Goal: Find specific page/section: Find specific page/section

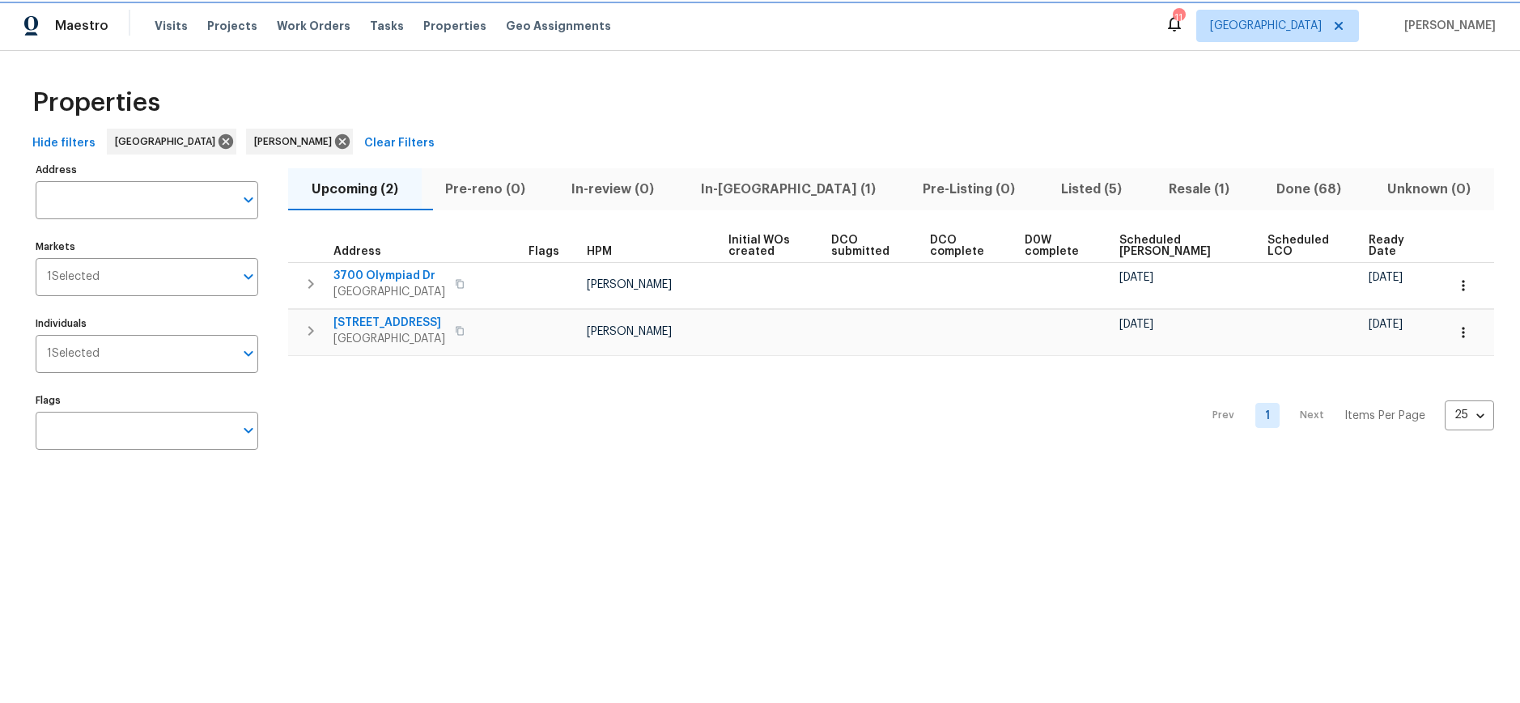
click at [1489, 0] on div at bounding box center [760, 0] width 1520 height 0
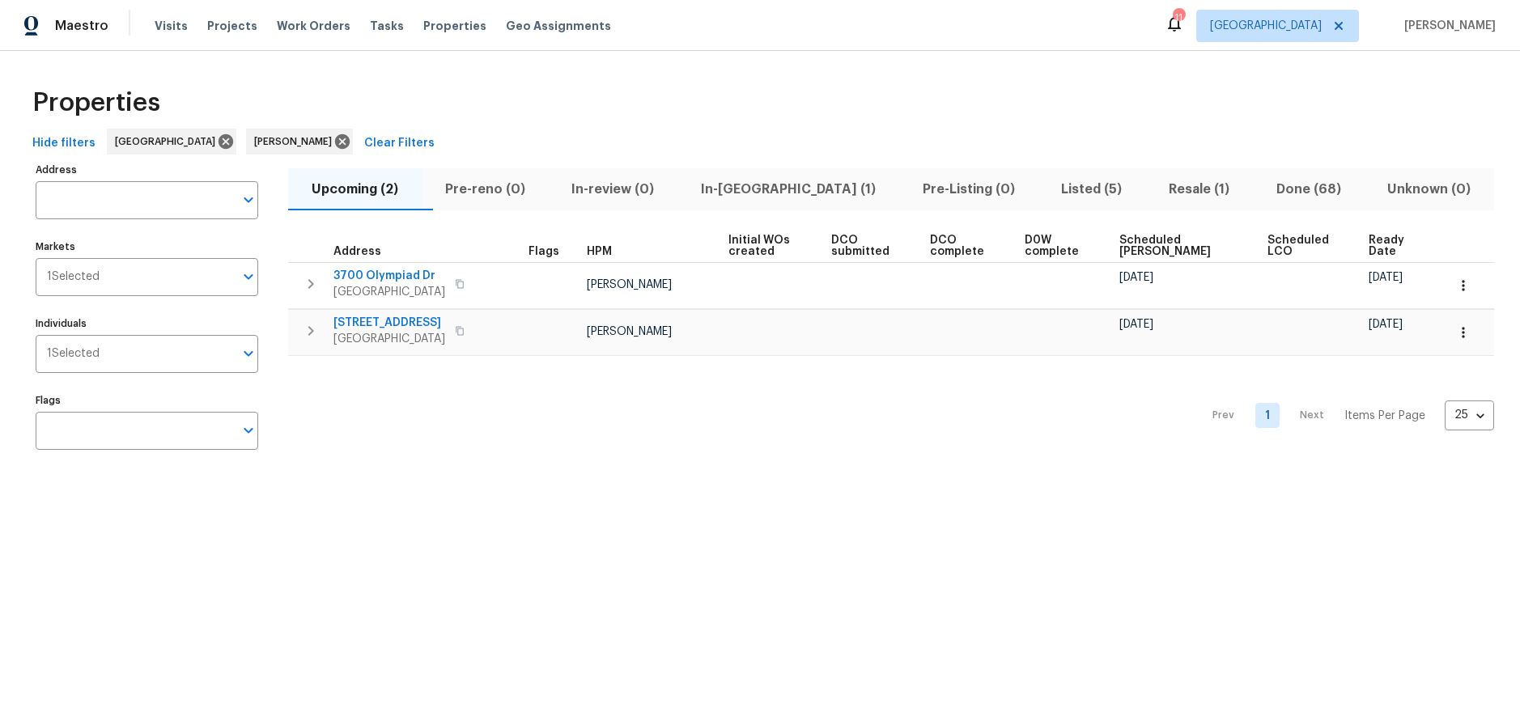
click at [834, 485] on div "Properties Hide filters Los Angeles Ted Mirabella Clear Filters Address Address…" at bounding box center [760, 271] width 1520 height 441
click at [623, 456] on div "Prev 1 Next Items Per Page 25 25 ​" at bounding box center [891, 411] width 1206 height 110
click at [857, 419] on div "Prev 1 Next Items Per Page 25 25 ​" at bounding box center [891, 411] width 1206 height 110
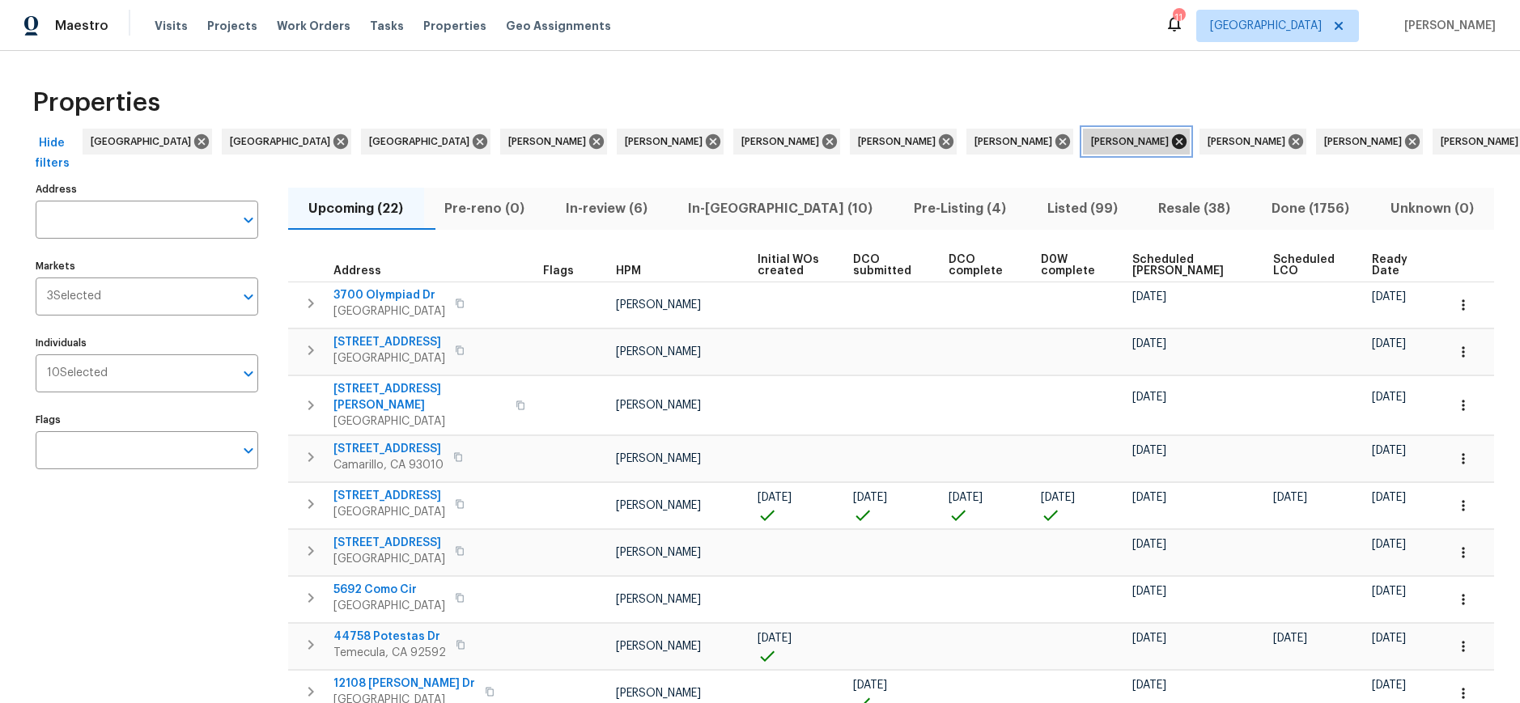
click at [1172, 139] on icon at bounding box center [1179, 141] width 15 height 15
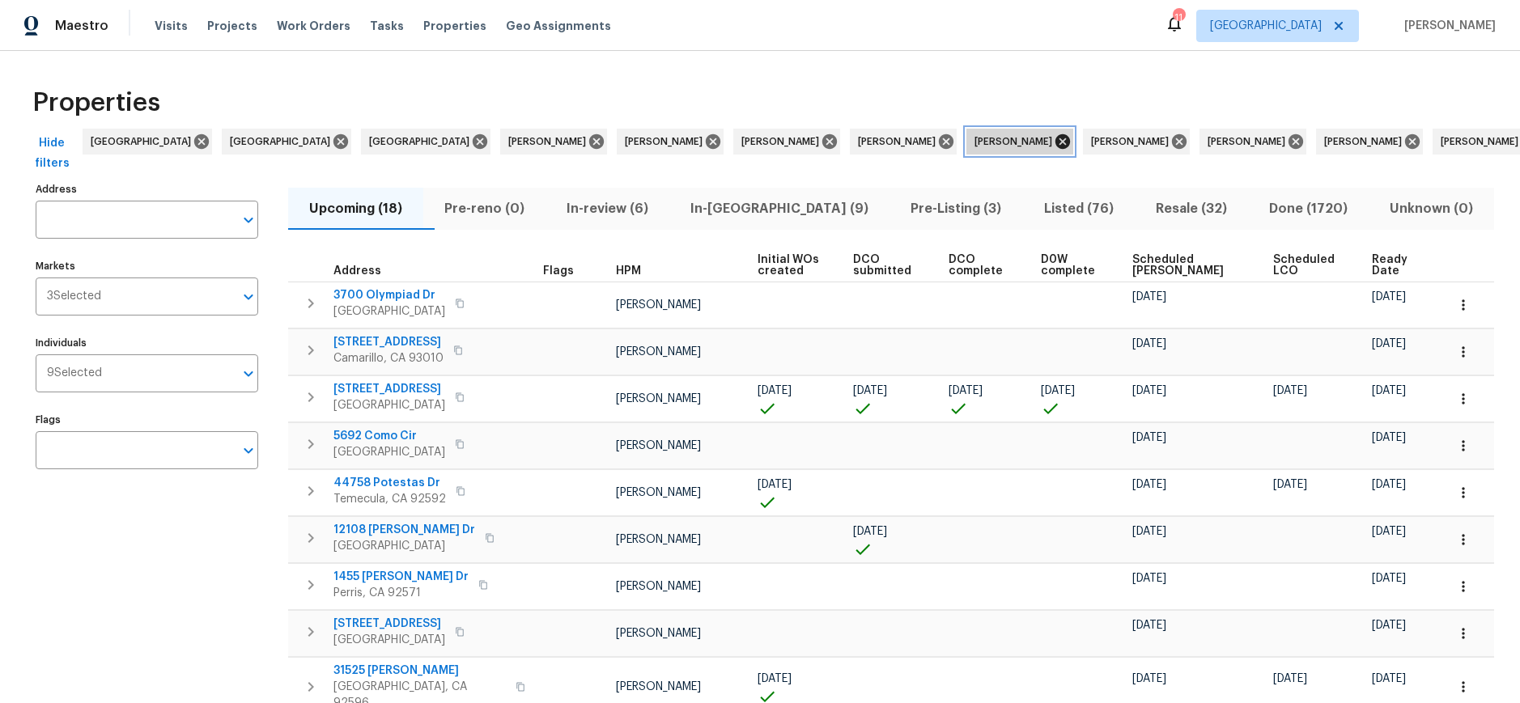
click at [1055, 142] on icon at bounding box center [1062, 141] width 15 height 15
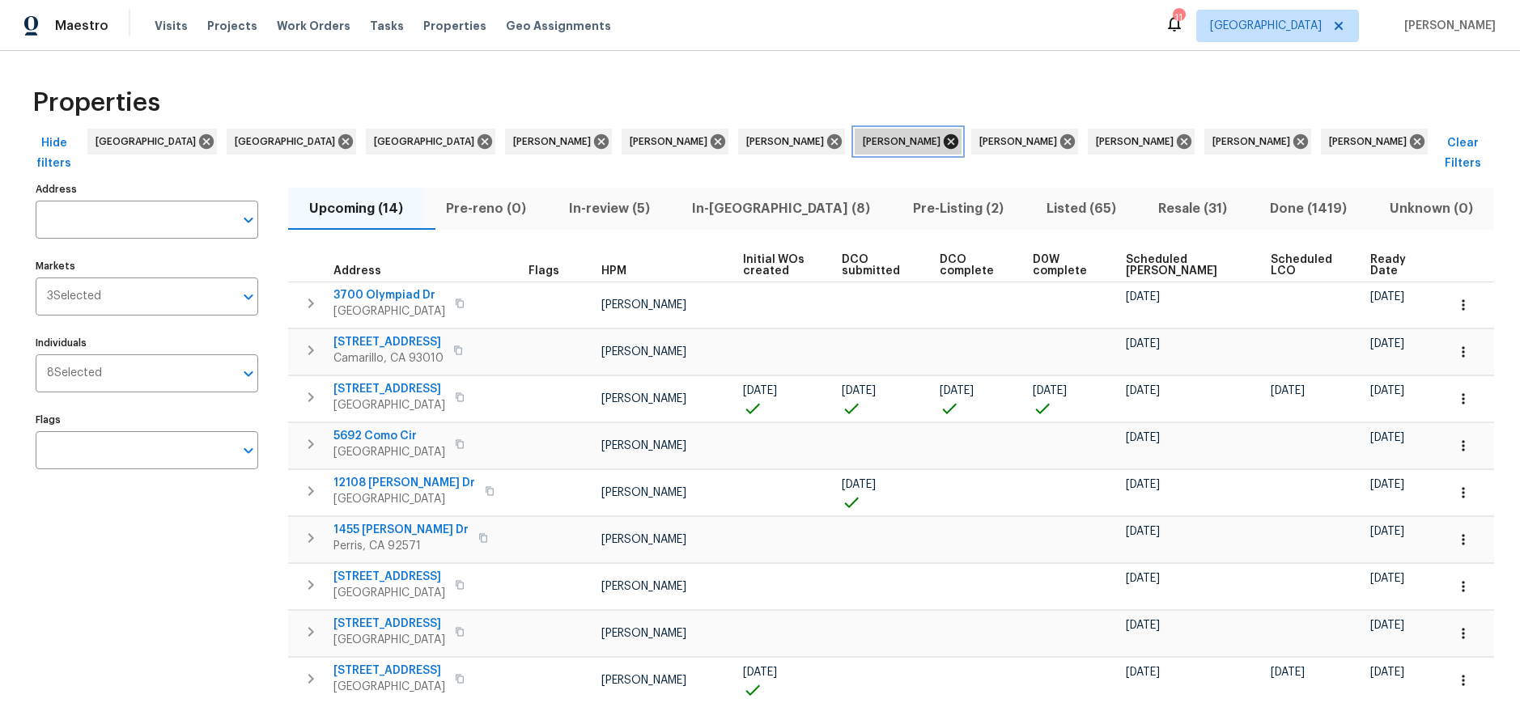
click at [944, 141] on icon at bounding box center [951, 141] width 15 height 15
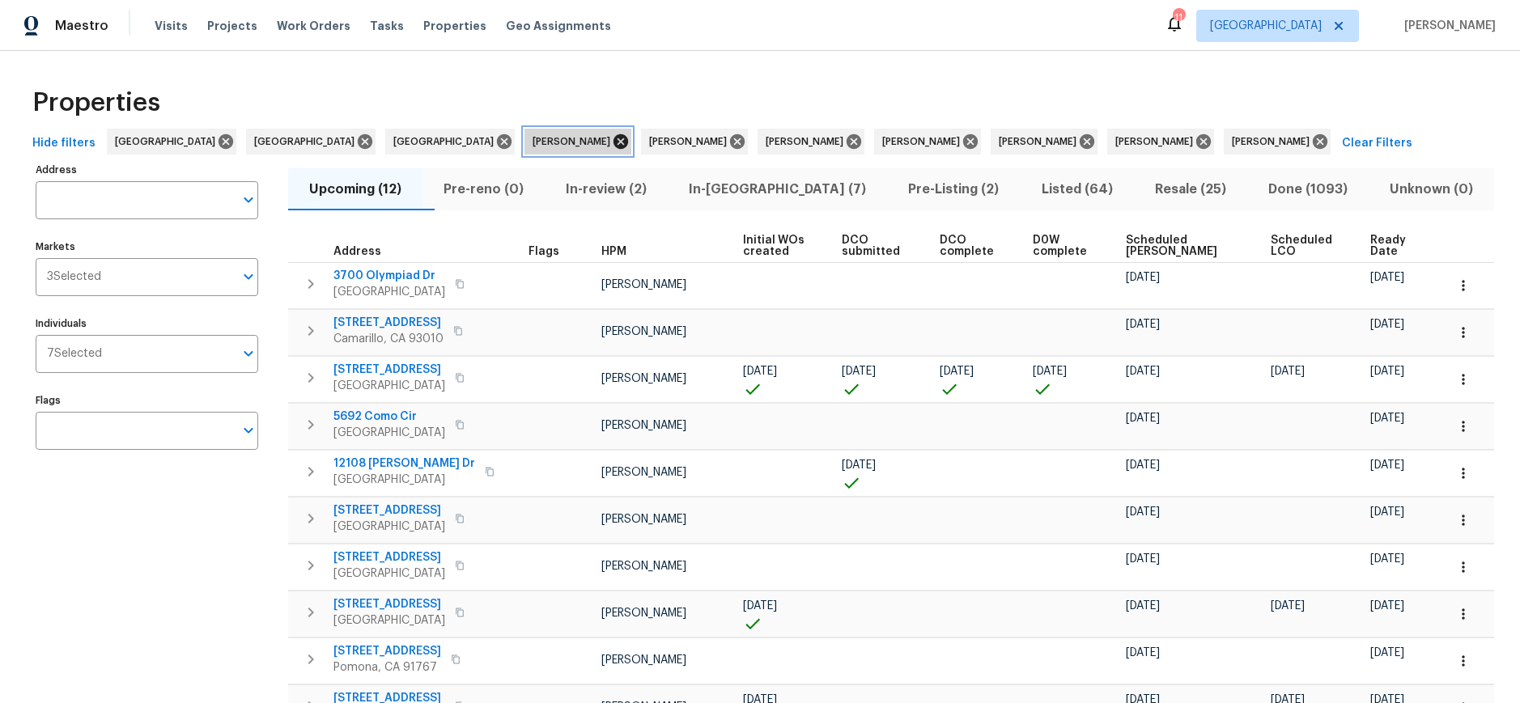
click at [613, 140] on icon at bounding box center [620, 141] width 15 height 15
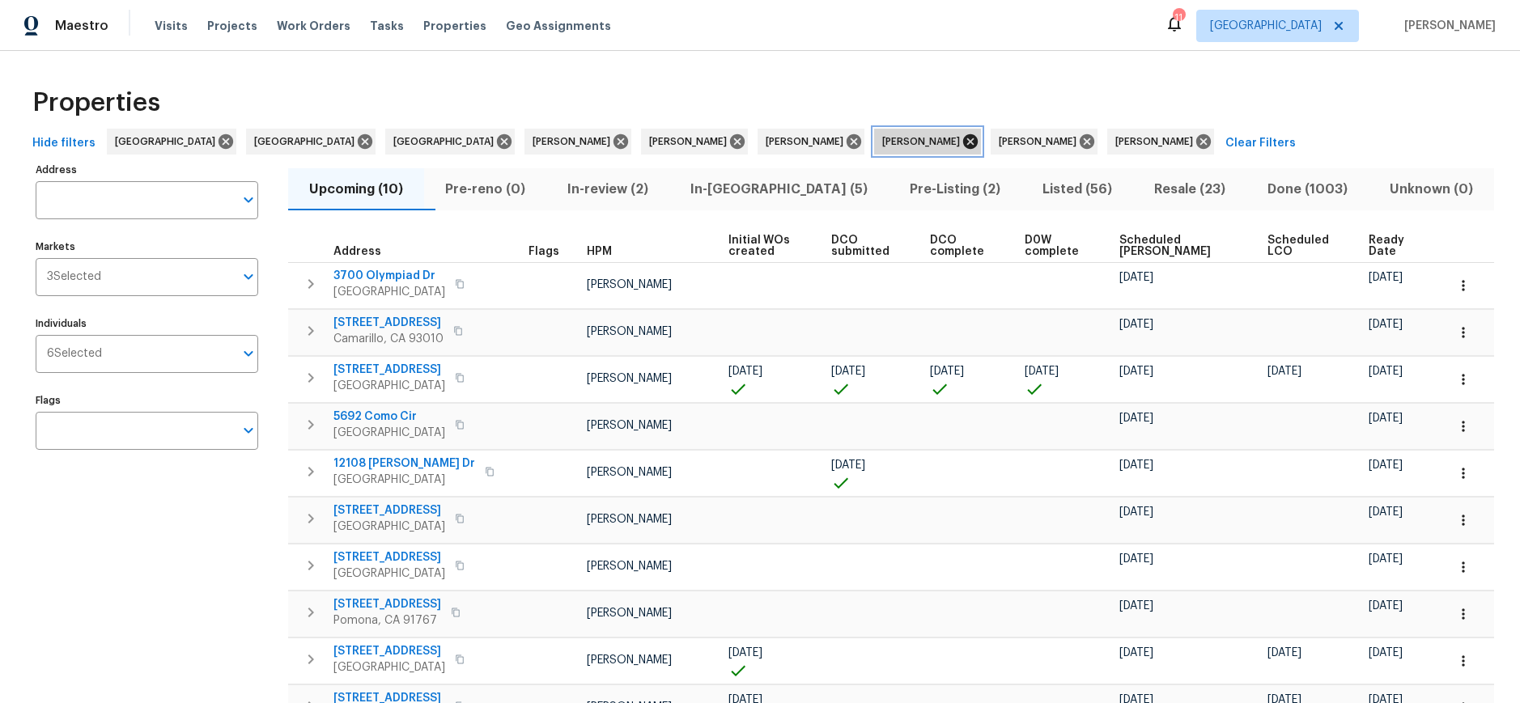
click at [961, 140] on icon at bounding box center [970, 142] width 18 height 18
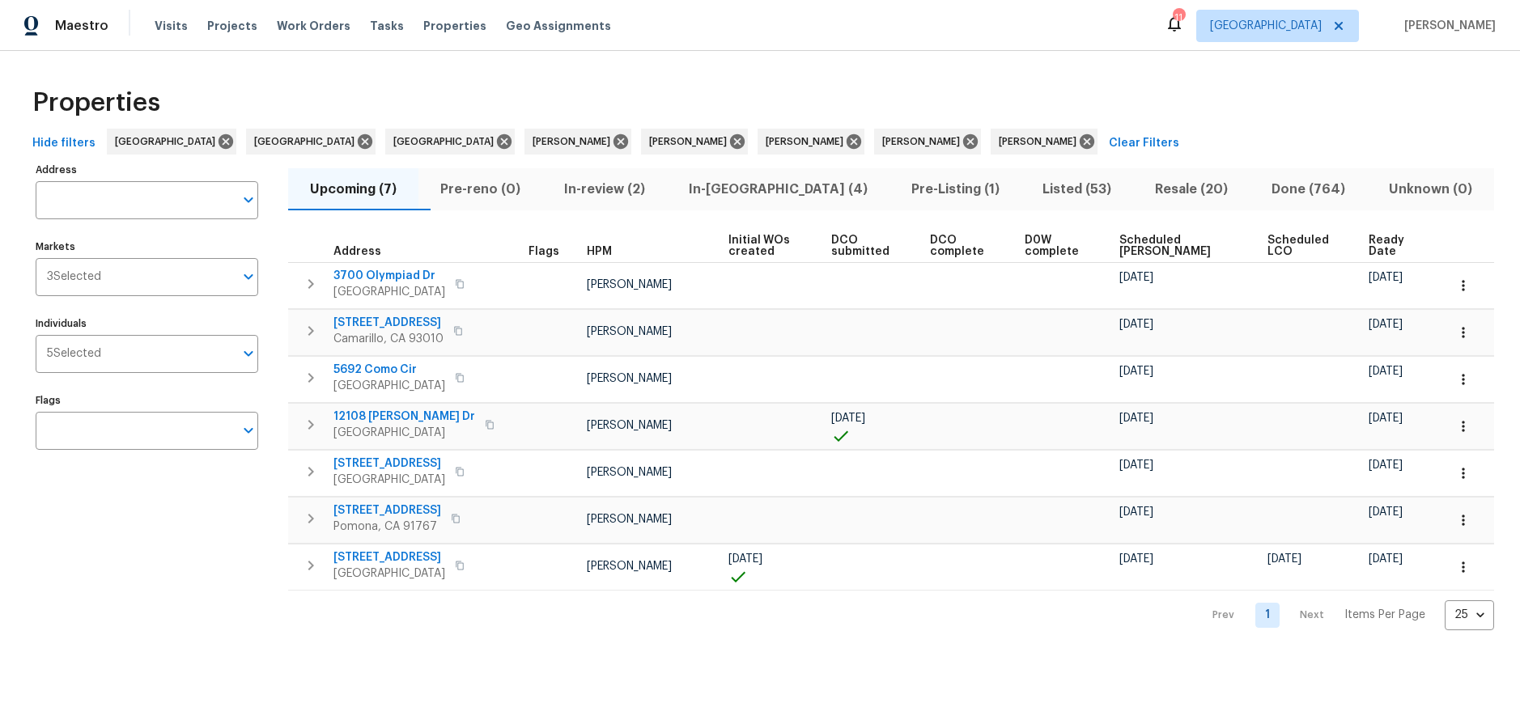
click at [1114, 119] on div "Properties" at bounding box center [760, 103] width 1468 height 52
click at [732, 49] on div "Maestro Visits Projects Work Orders Tasks Properties Geo Assignments 11 [GEOGRA…" at bounding box center [760, 25] width 1520 height 51
click at [635, 183] on span "In-review (2)" at bounding box center [604, 189] width 105 height 23
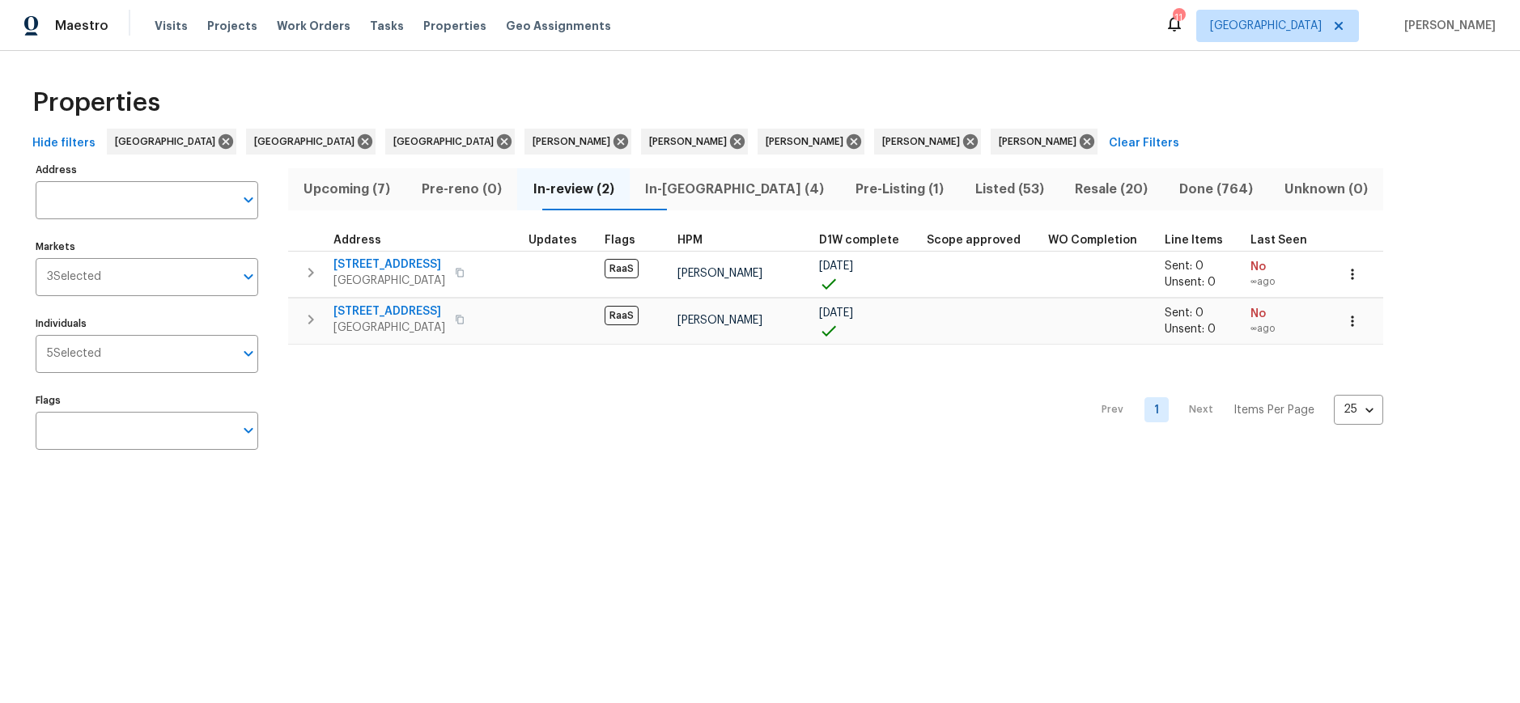
click at [544, 419] on div "Prev 1 Next Items Per Page 25 25 ​" at bounding box center [835, 405] width 1095 height 121
click at [720, 185] on span "In-[GEOGRAPHIC_DATA] (4)" at bounding box center [734, 189] width 191 height 23
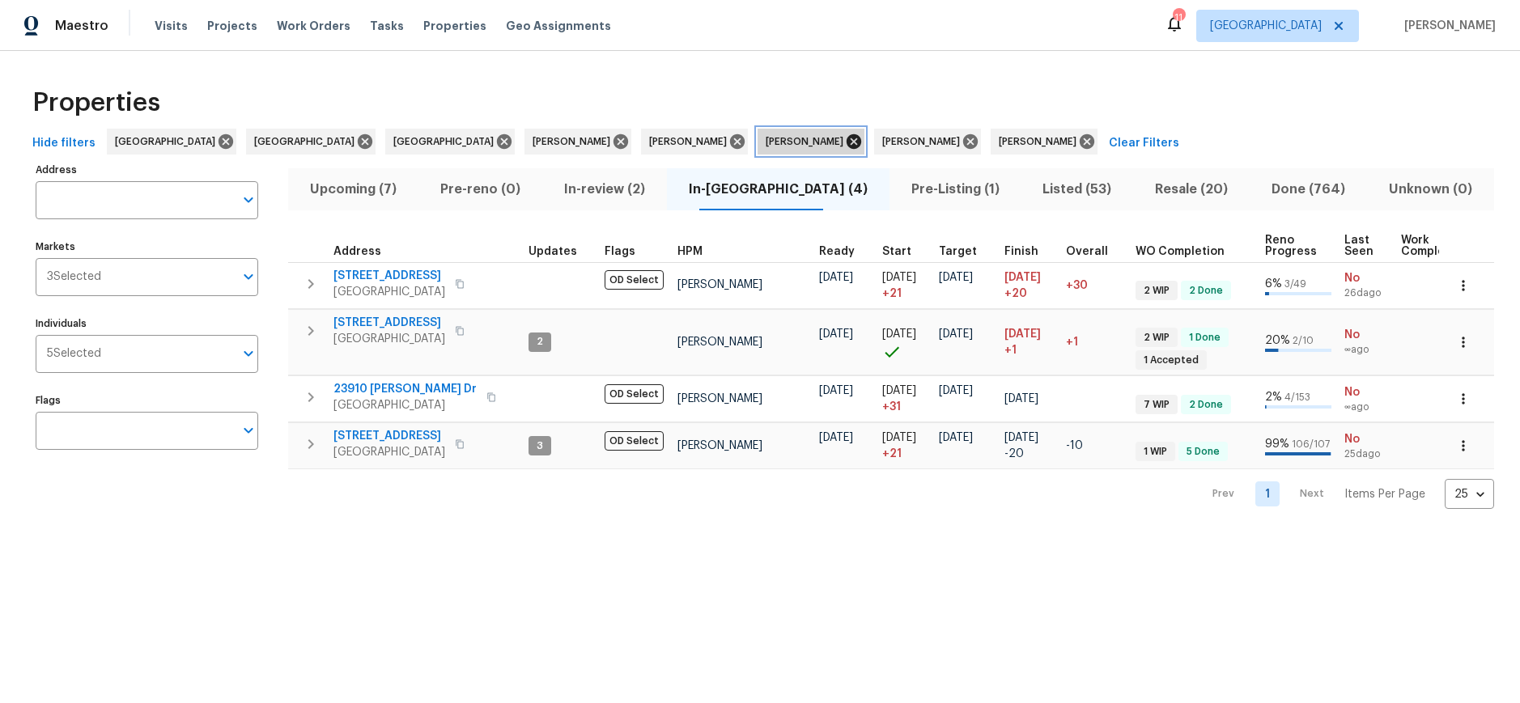
click at [846, 141] on icon at bounding box center [853, 141] width 15 height 15
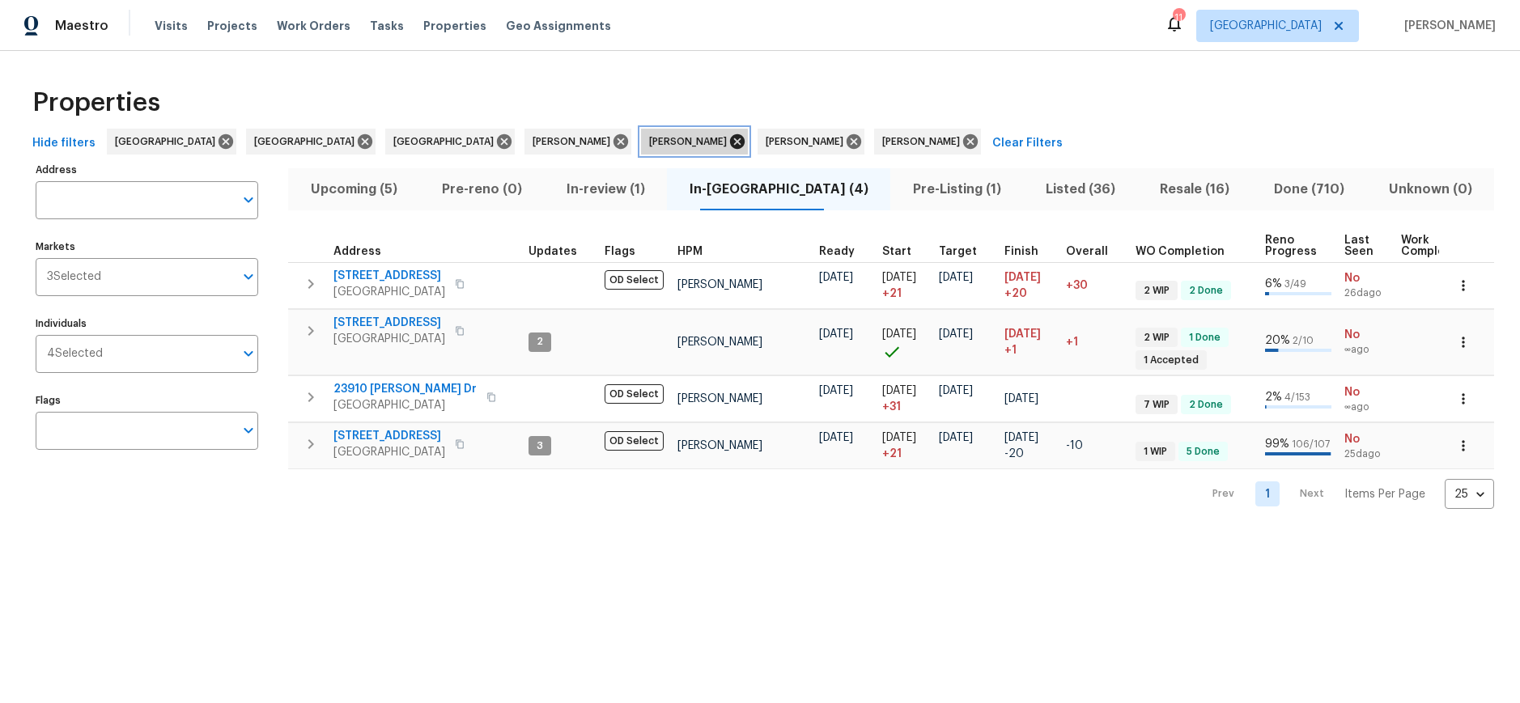
click at [730, 143] on icon at bounding box center [737, 141] width 15 height 15
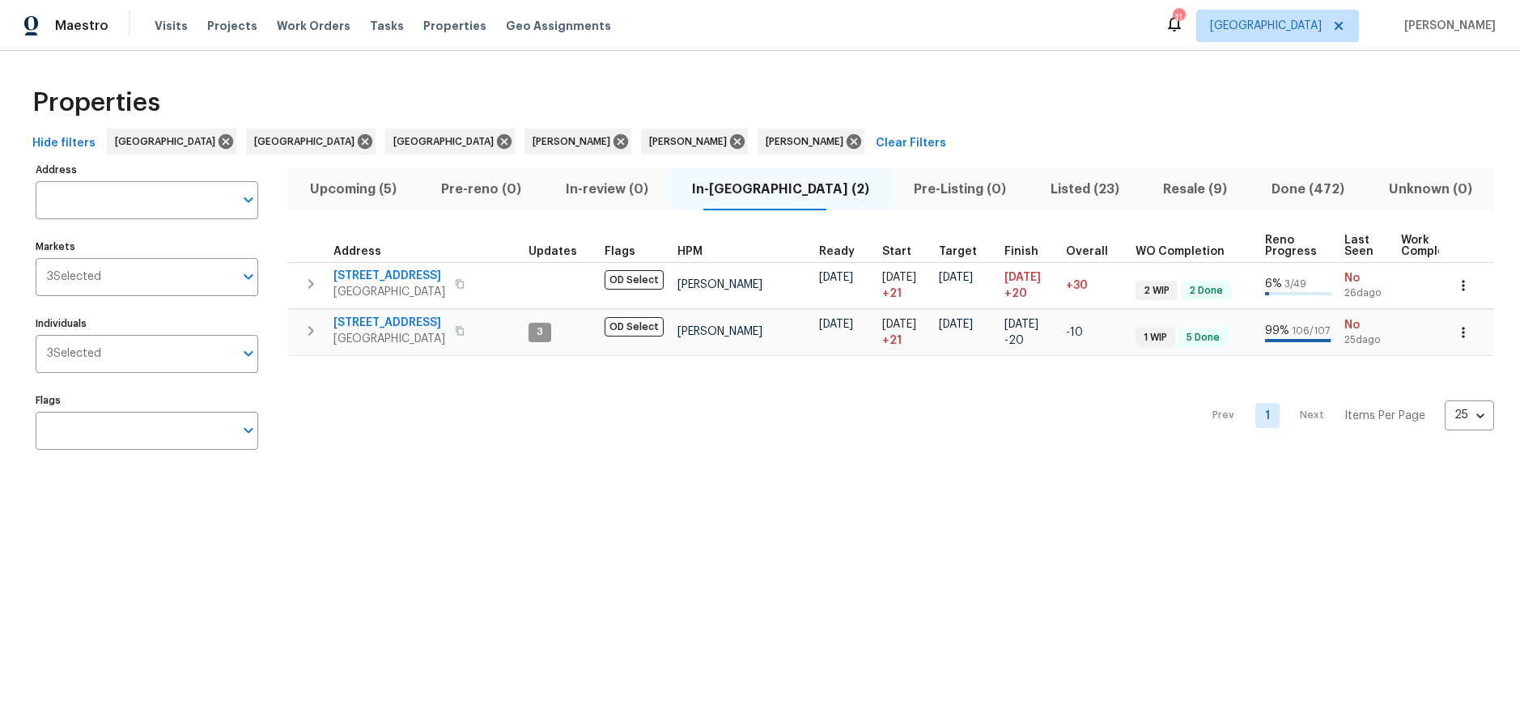
click at [367, 189] on span "Upcoming (5)" at bounding box center [354, 189] width 112 height 23
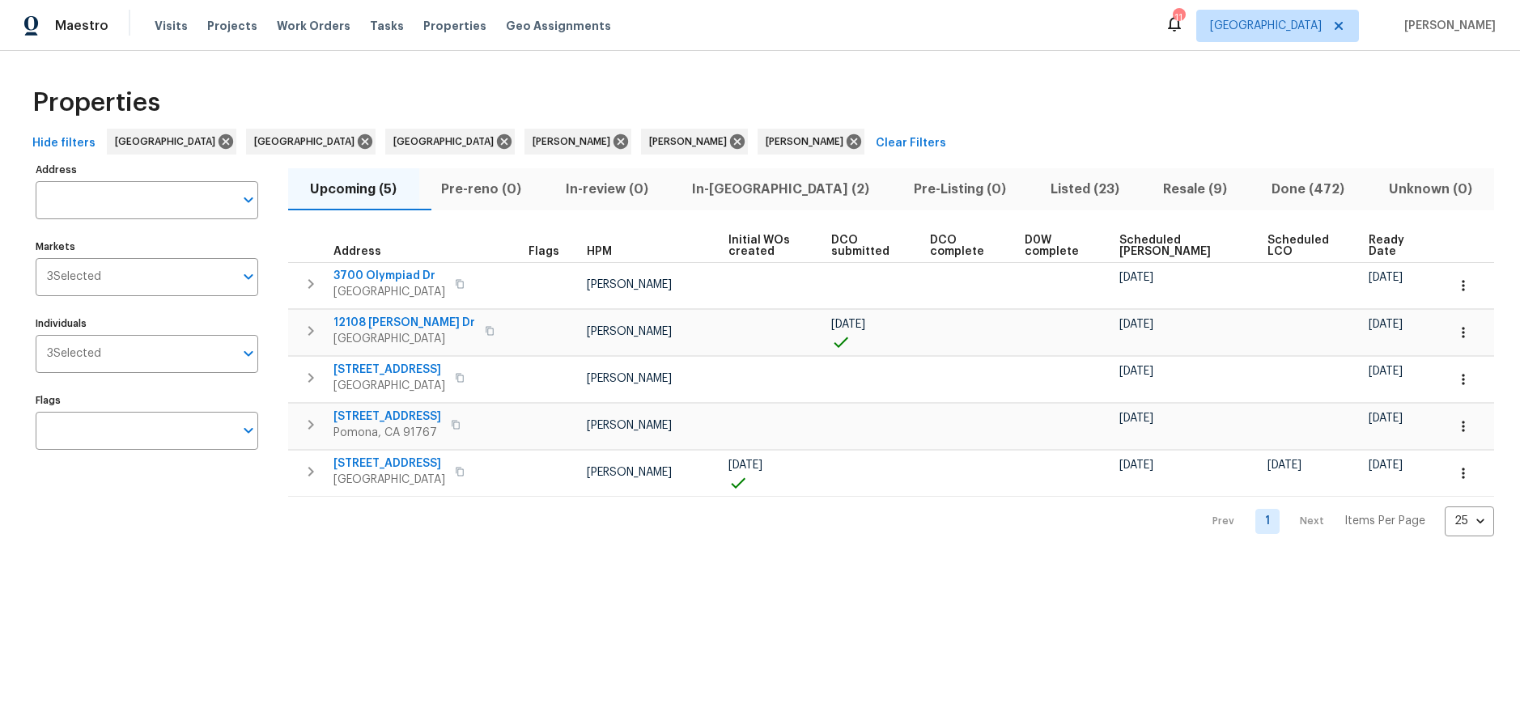
click at [1162, 186] on span "Resale (9)" at bounding box center [1195, 189] width 89 height 23
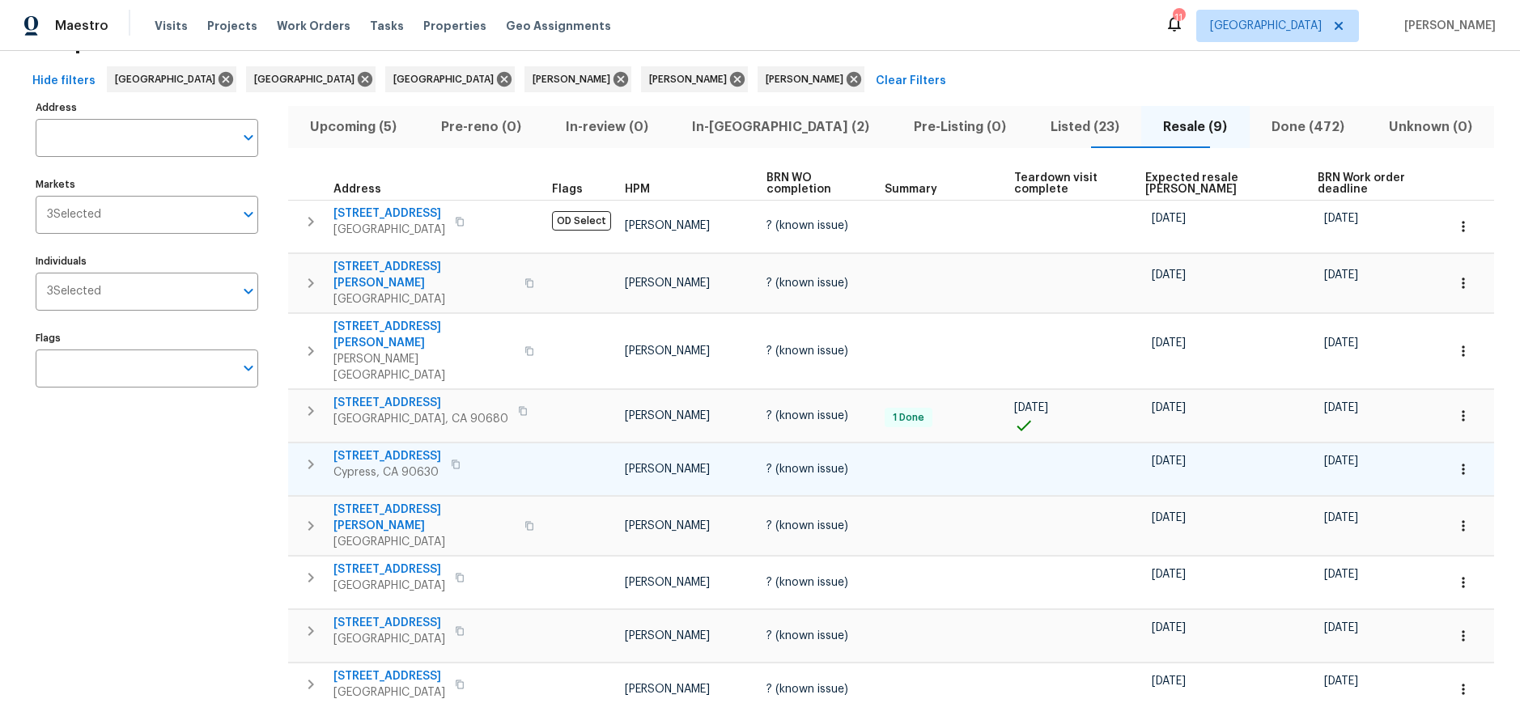
scroll to position [36, 0]
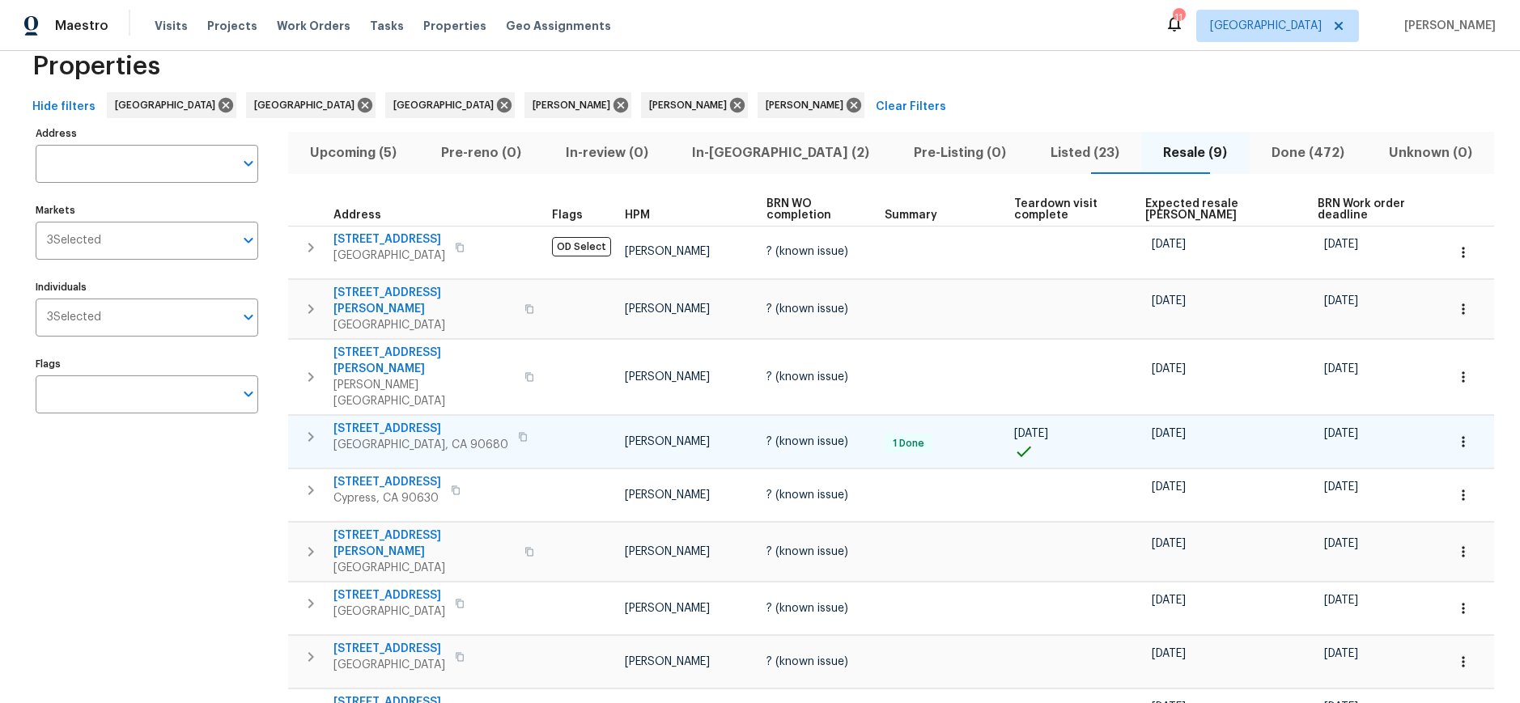
click at [519, 432] on icon "button" at bounding box center [523, 436] width 8 height 9
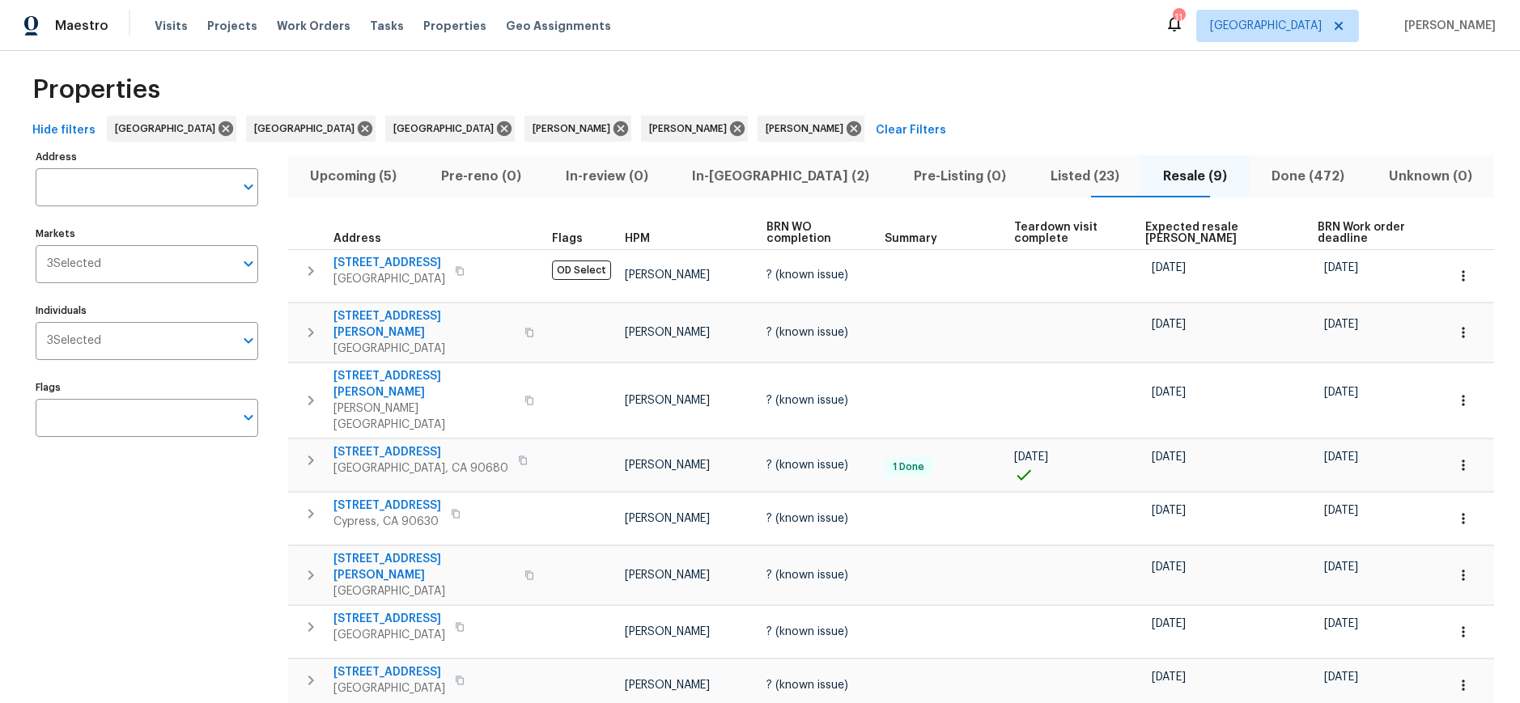
scroll to position [0, 0]
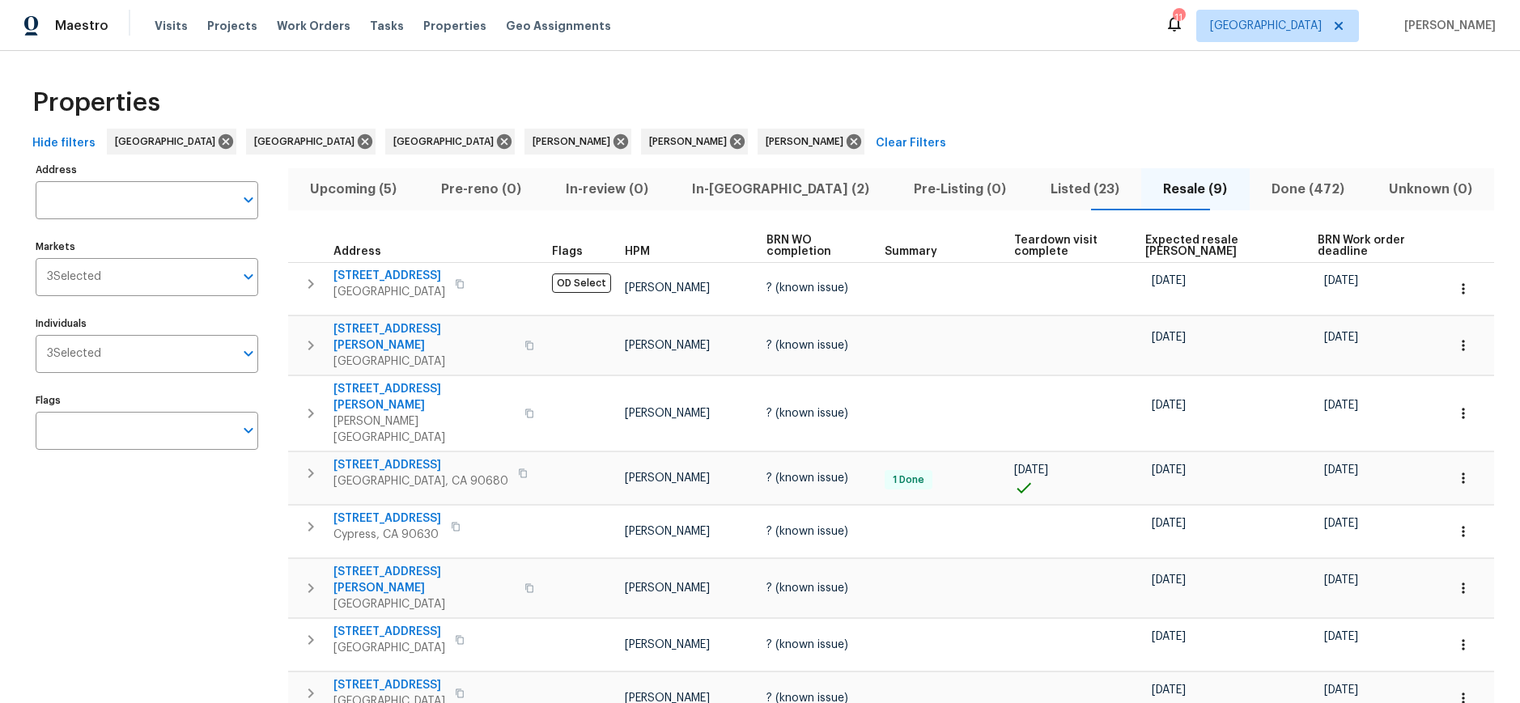
click at [1184, 23] on div "11" at bounding box center [1178, 18] width 11 height 16
click at [1184, 17] on icon at bounding box center [1174, 23] width 19 height 19
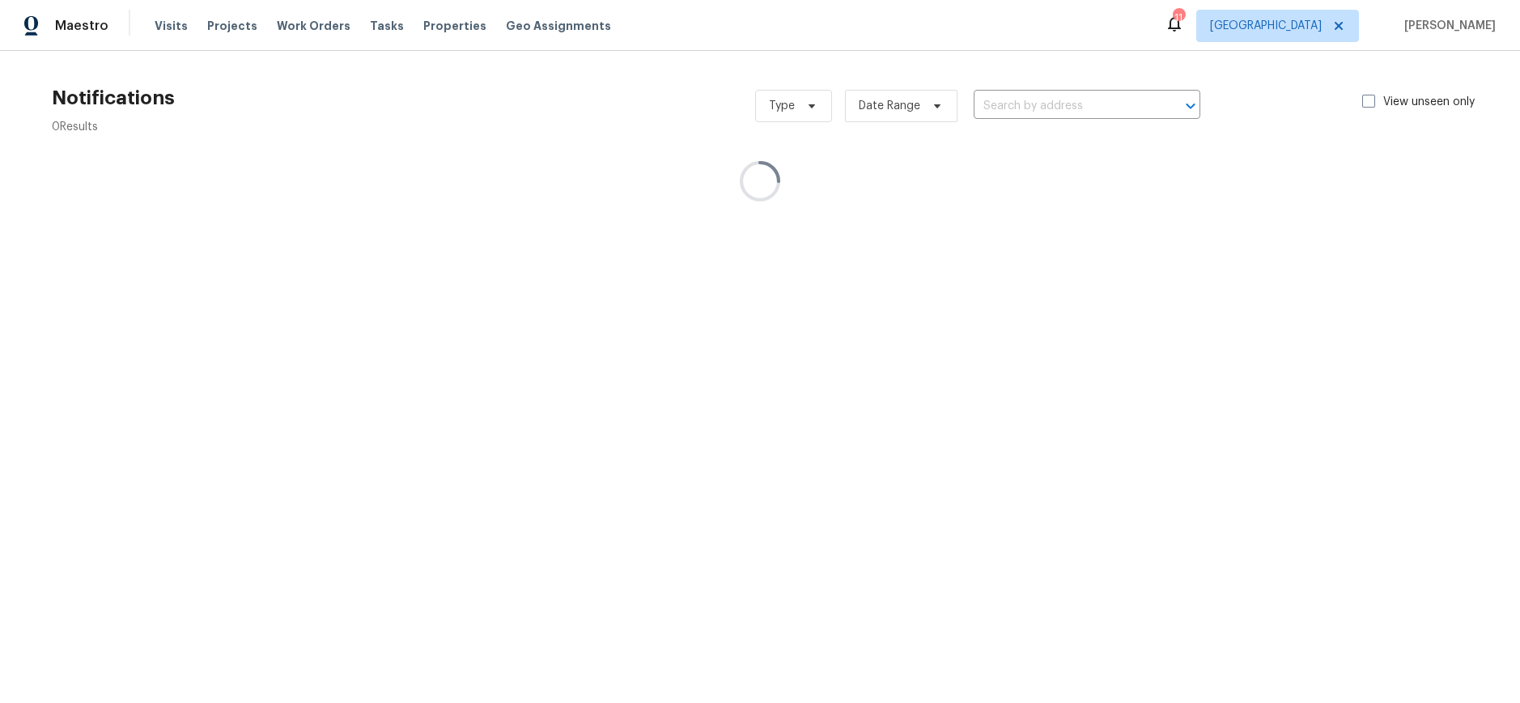
click at [1184, 17] on icon at bounding box center [1174, 23] width 19 height 19
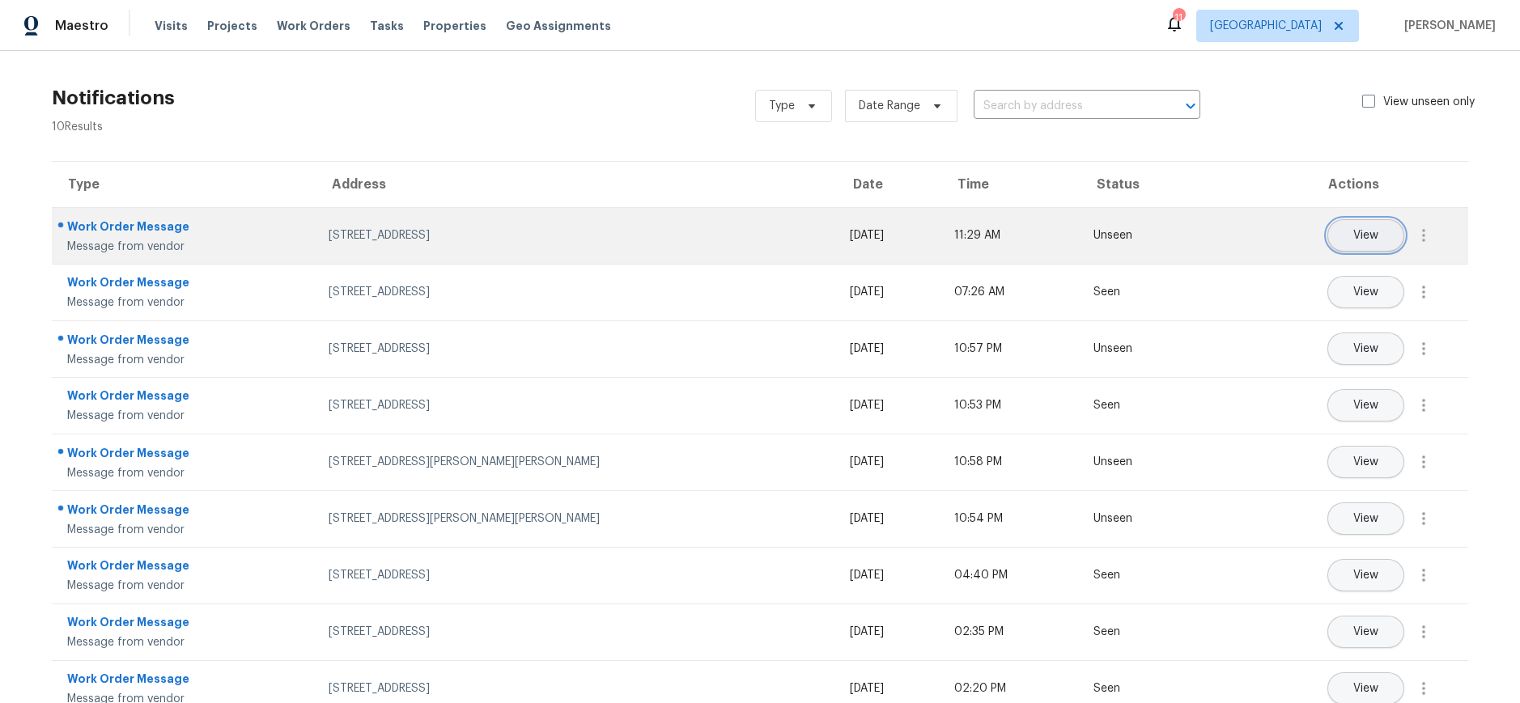
click at [1370, 238] on button "View" at bounding box center [1365, 235] width 77 height 32
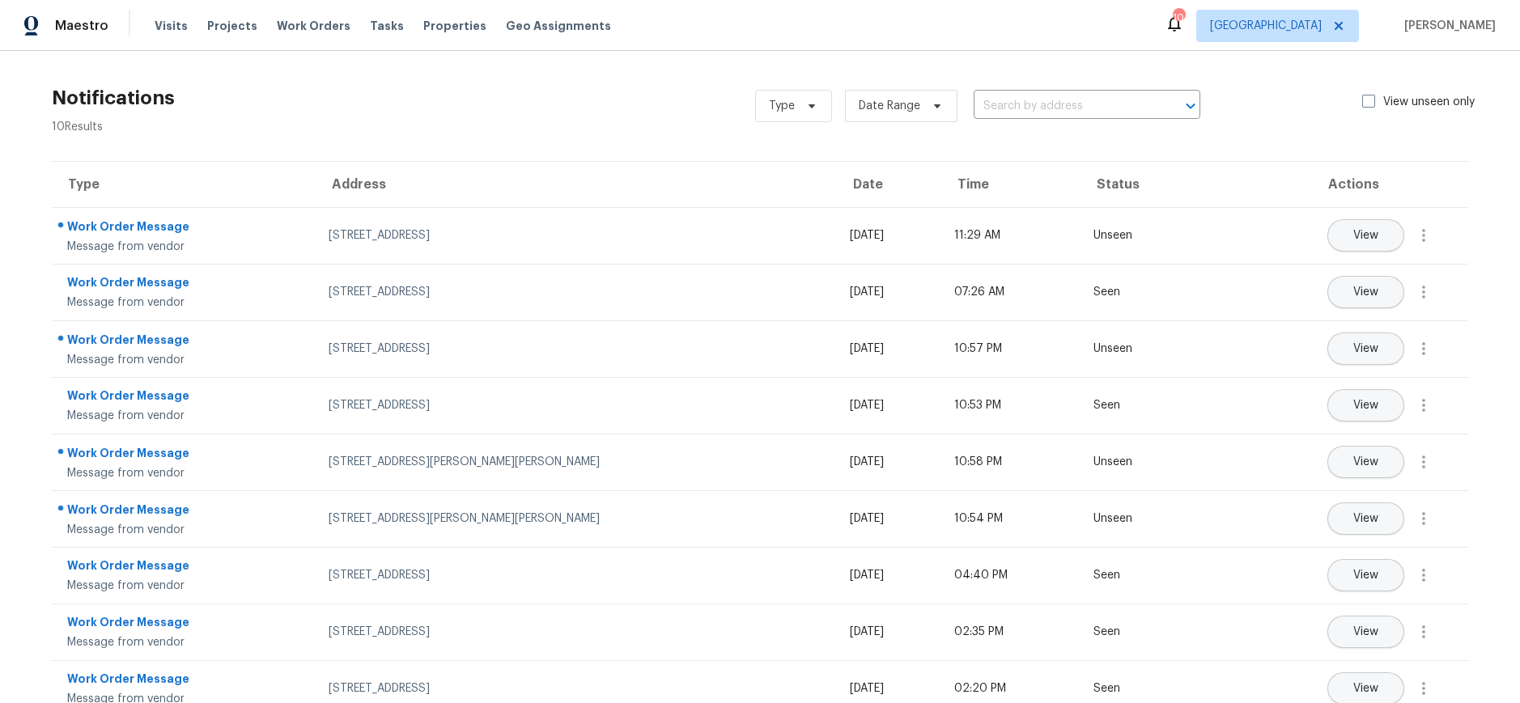
click at [424, 110] on div "Notifications 10 Results Type Date Range ​ View unseen only" at bounding box center [760, 106] width 1468 height 58
click at [176, 23] on span "Visits" at bounding box center [171, 26] width 33 height 16
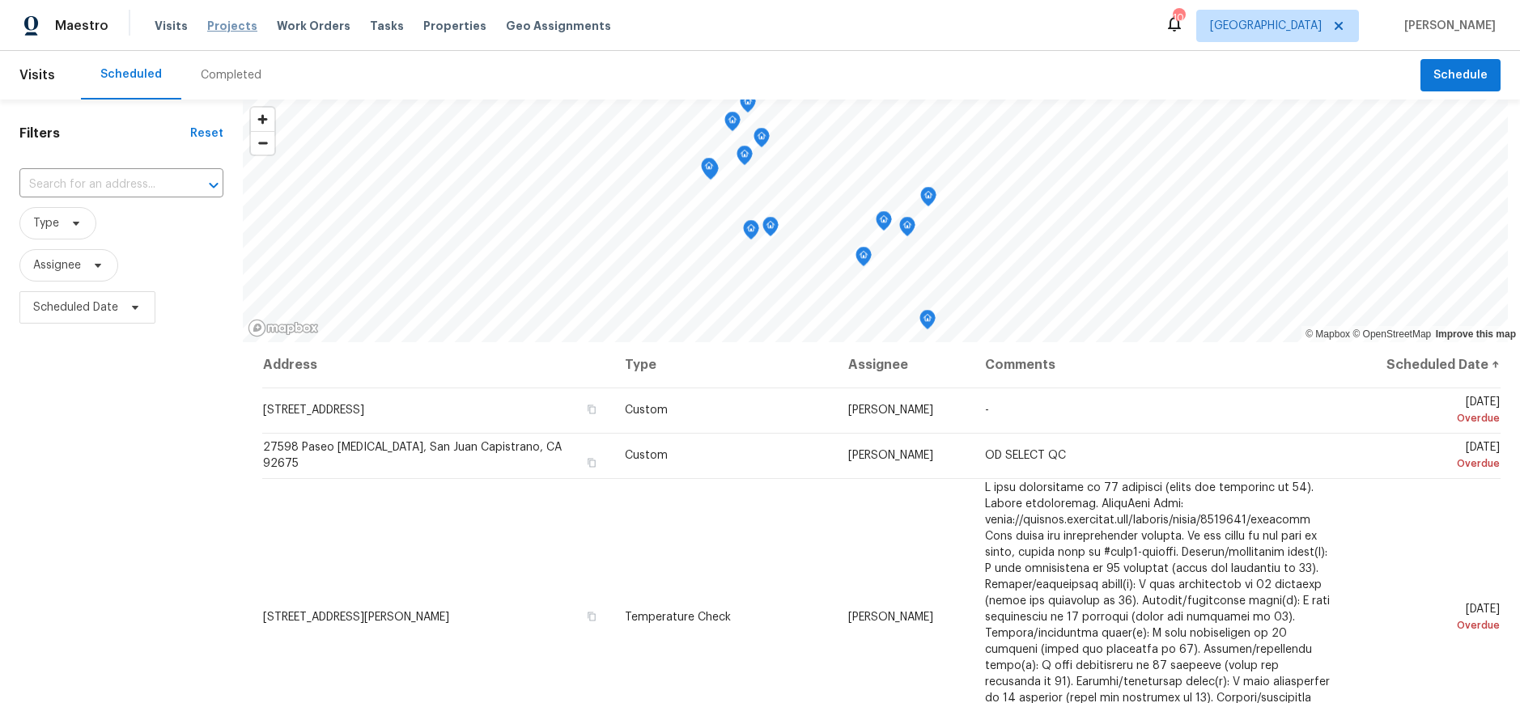
click at [218, 31] on span "Projects" at bounding box center [232, 26] width 50 height 16
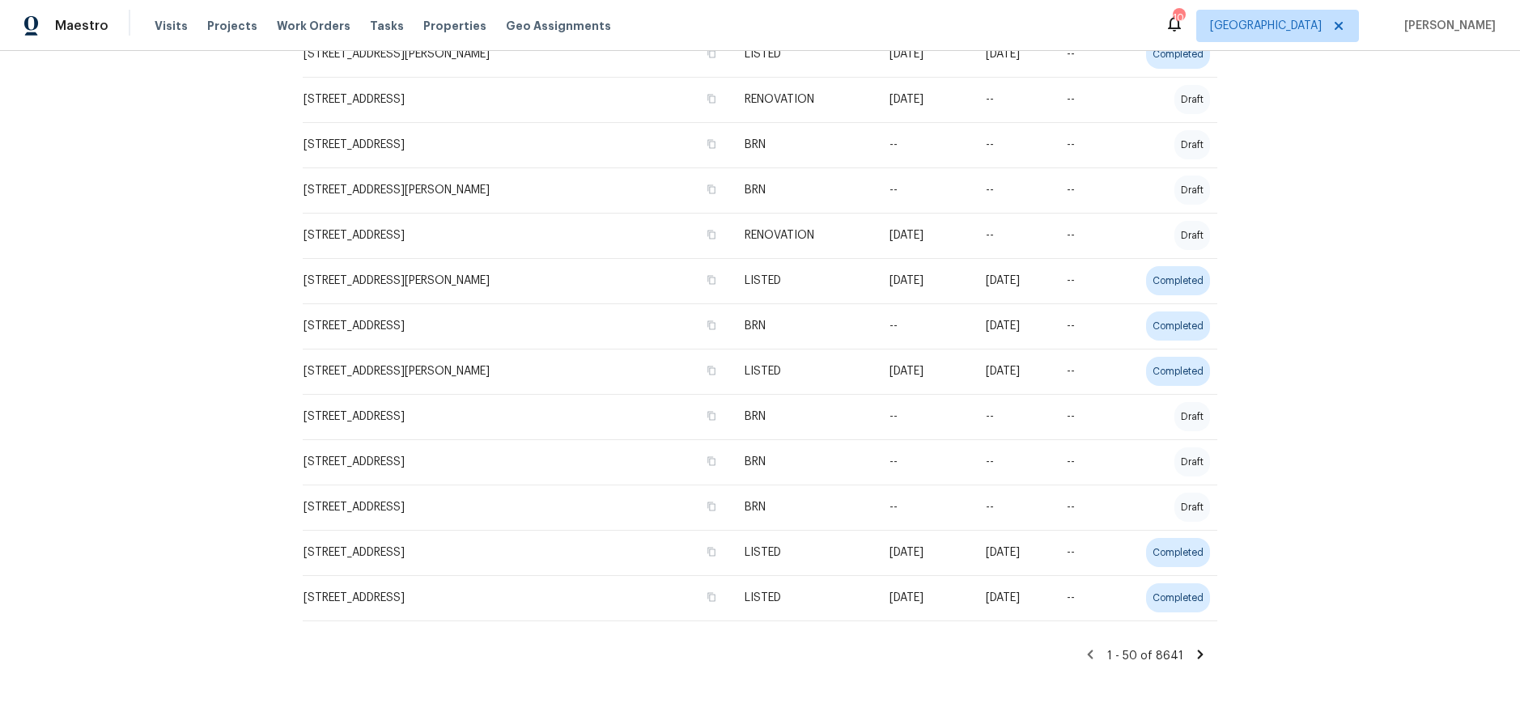
scroll to position [926, 0]
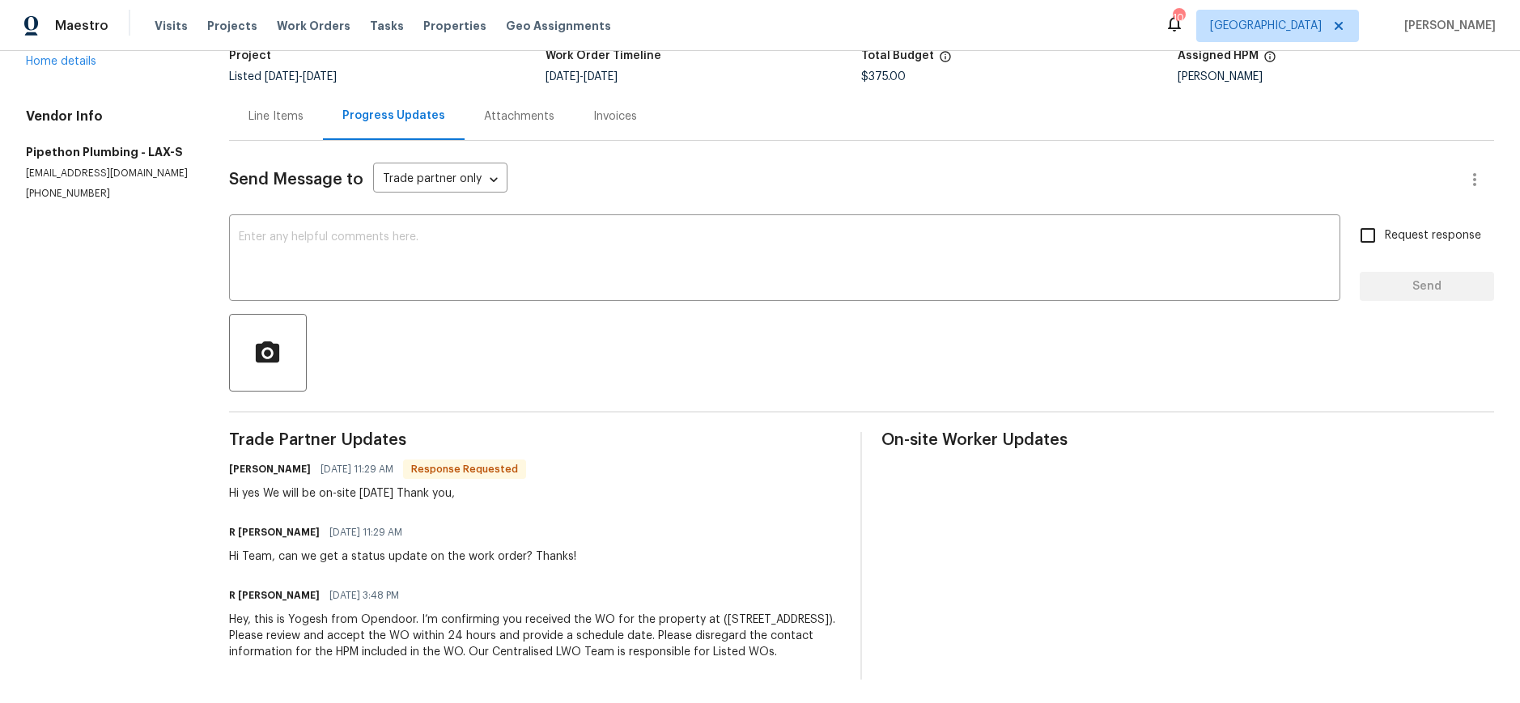
scroll to position [148, 0]
